Goal: Task Accomplishment & Management: Manage account settings

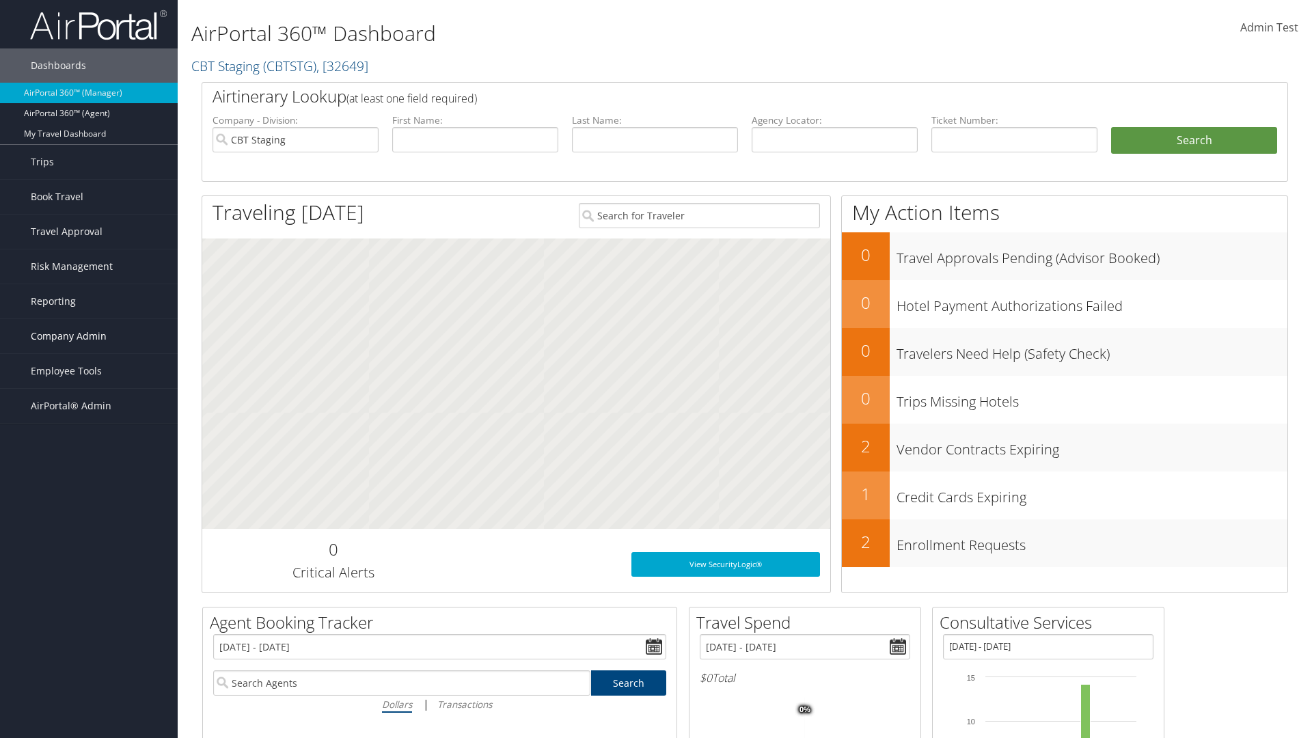
click at [89, 336] on span "Company Admin" at bounding box center [69, 336] width 76 height 34
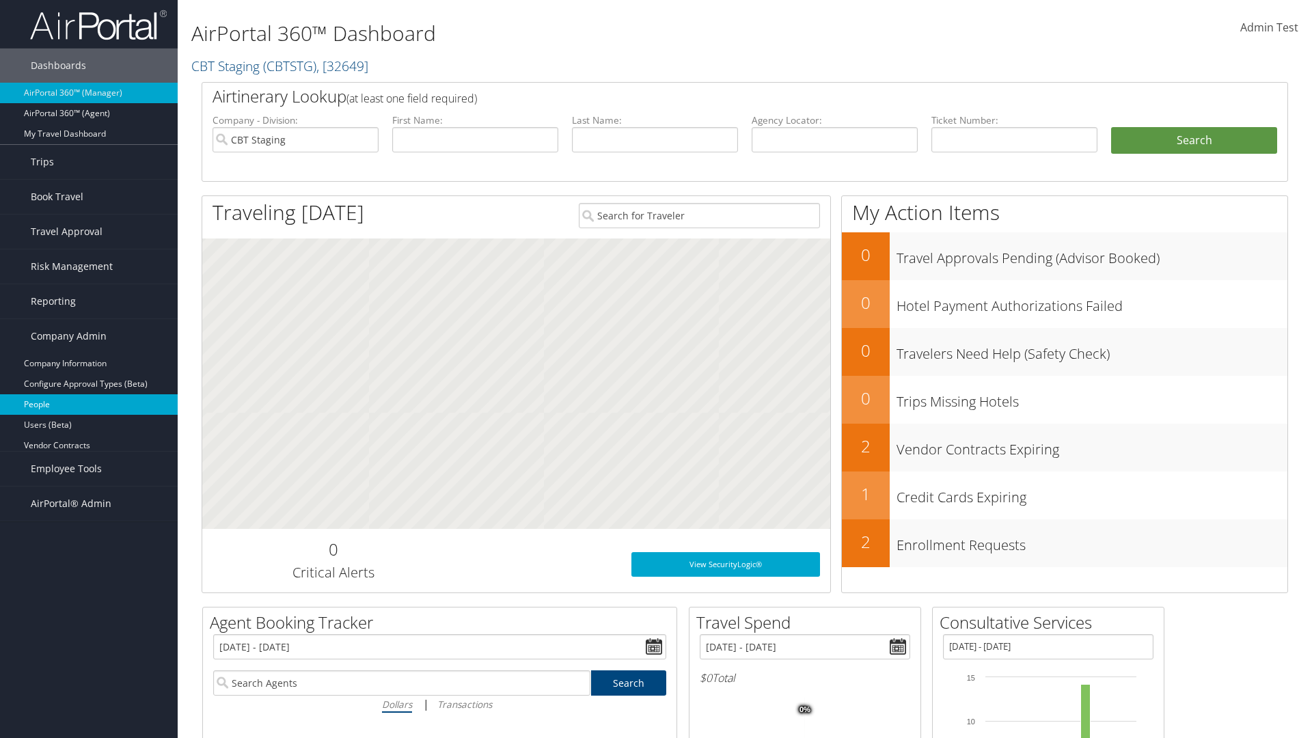
click at [89, 405] on link "People" at bounding box center [89, 404] width 178 height 21
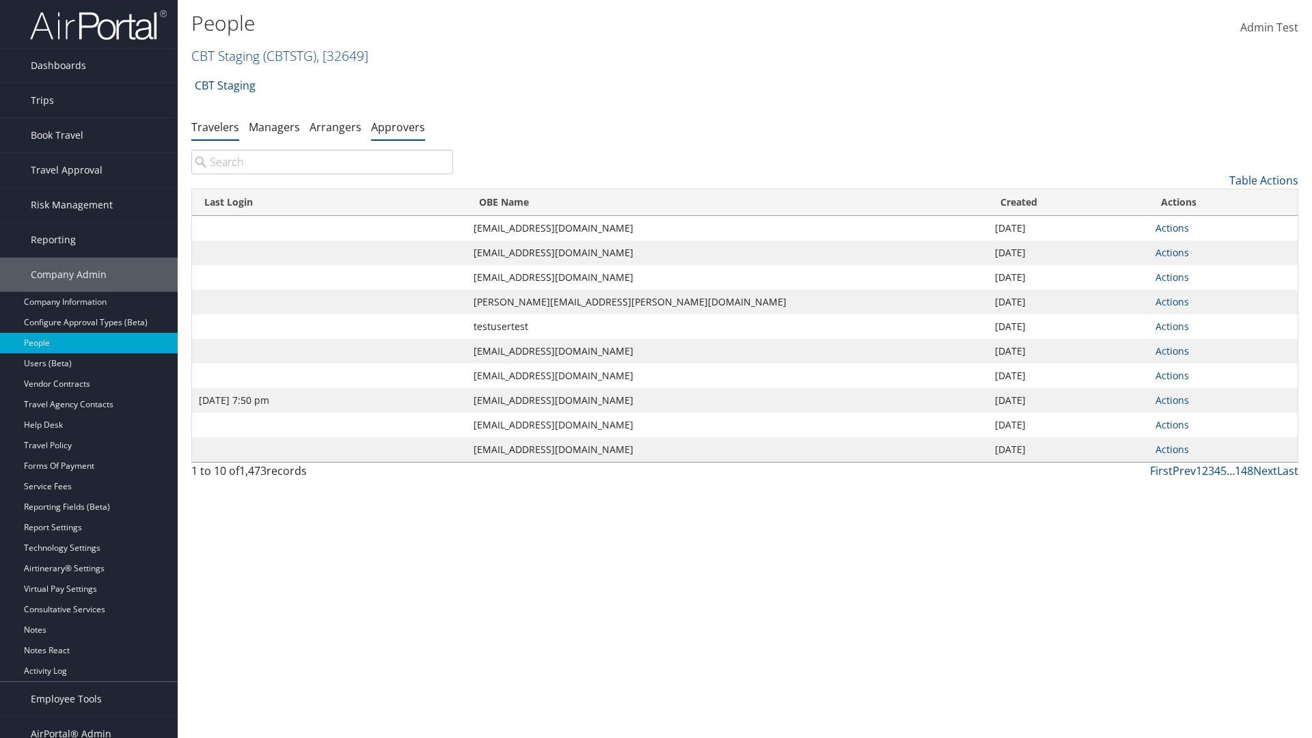
click at [398, 126] on link "Approvers" at bounding box center [398, 127] width 54 height 15
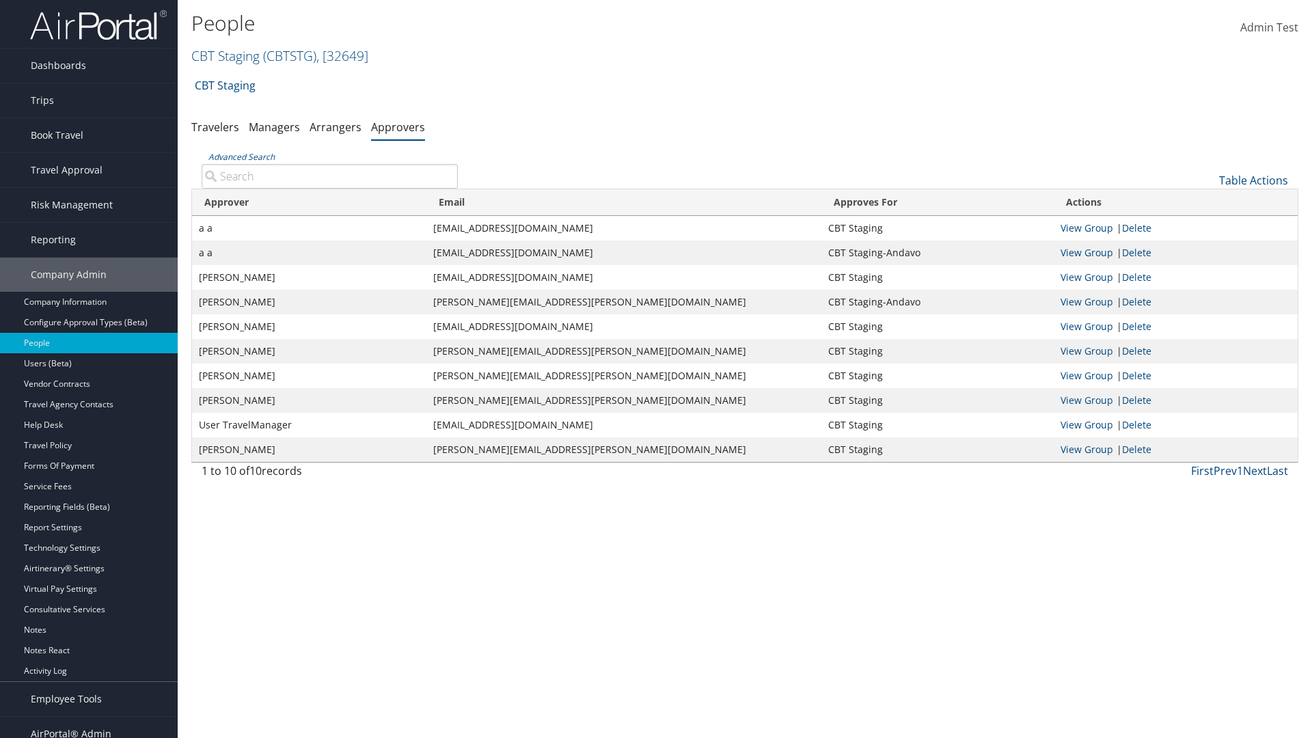
click at [329, 176] on input "Advanced Search" at bounding box center [330, 176] width 256 height 25
type input "a a"
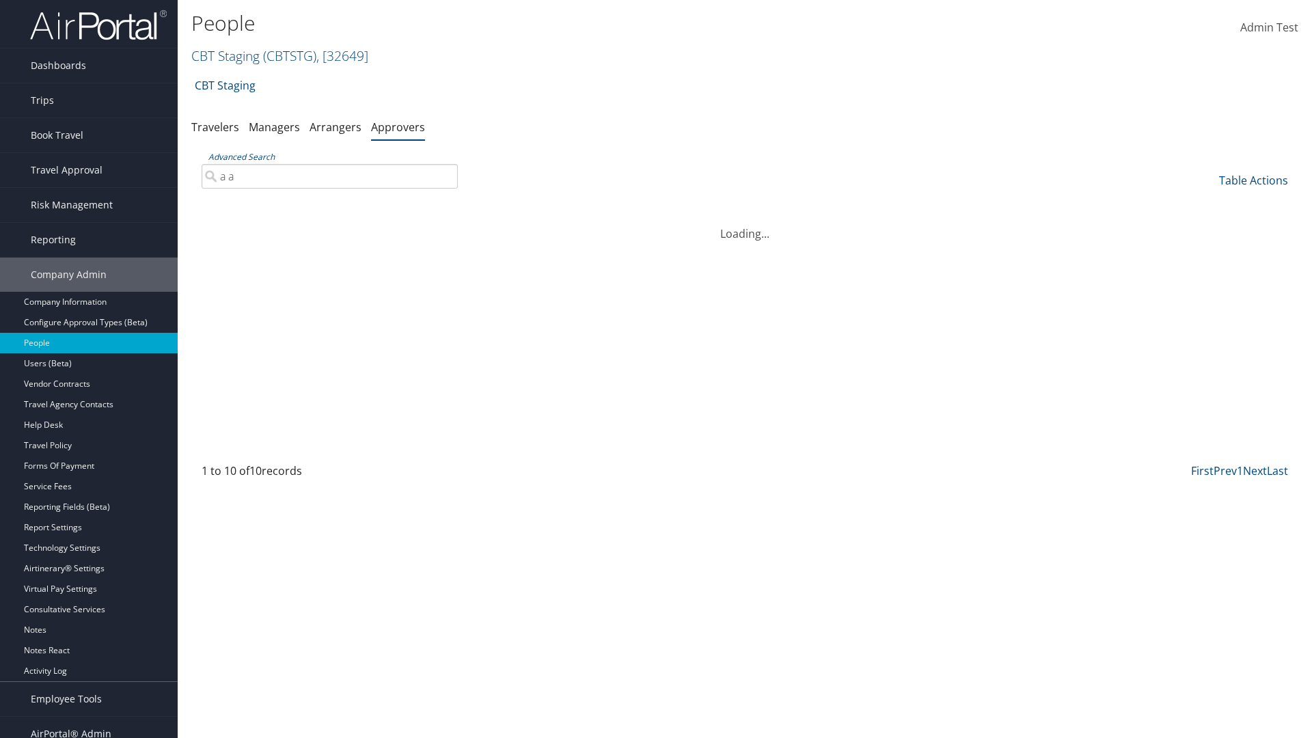
click at [329, 176] on input "a a" at bounding box center [330, 176] width 256 height 25
type input "Non-existing Name"
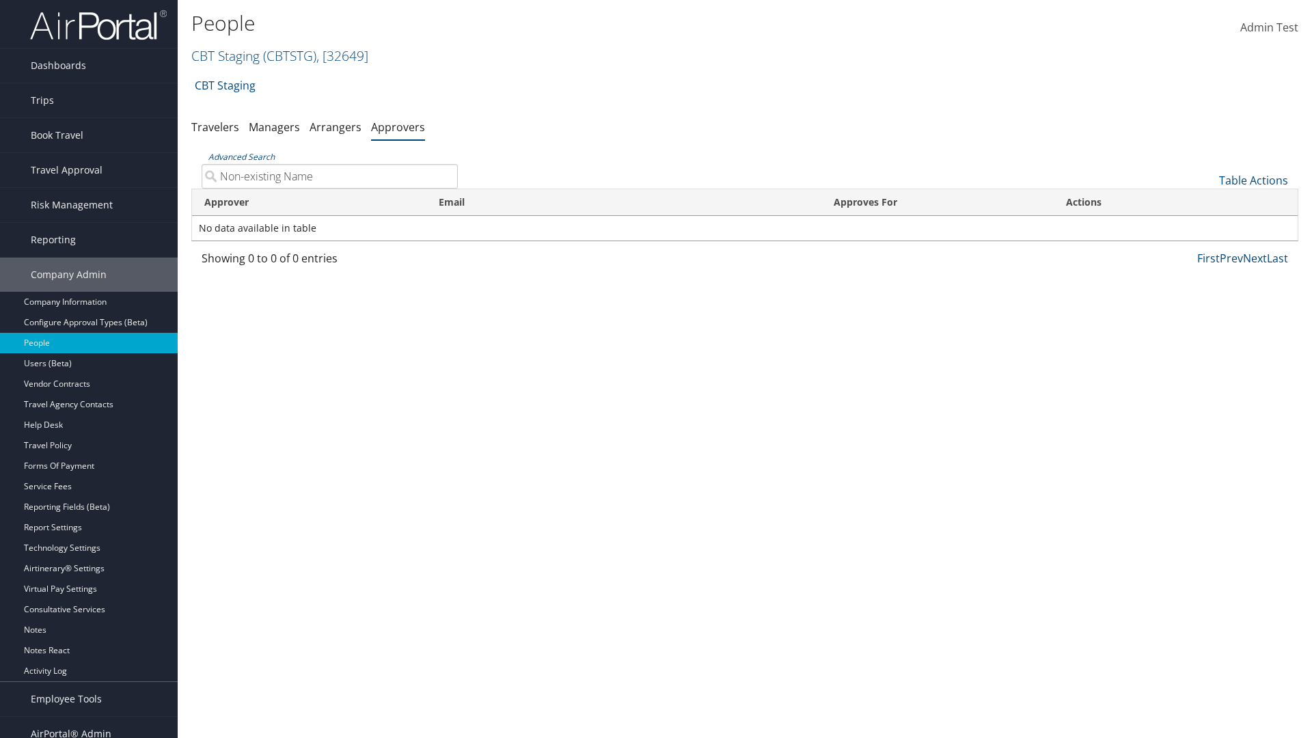
click at [329, 176] on input "Non-existing Name" at bounding box center [330, 176] width 256 height 25
type input "kobvedo@snapmail.cc"
